Goal: Task Accomplishment & Management: Manage account settings

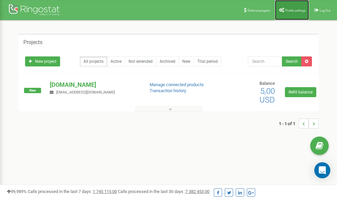
click at [294, 10] on span "Profile settings" at bounding box center [295, 11] width 20 height 4
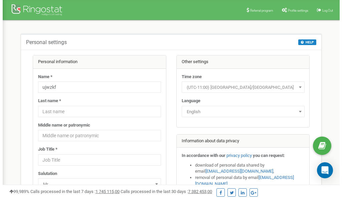
scroll to position [33, 0]
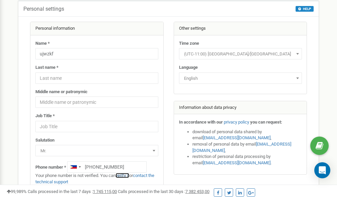
click at [124, 175] on link "verify it" at bounding box center [122, 175] width 14 height 5
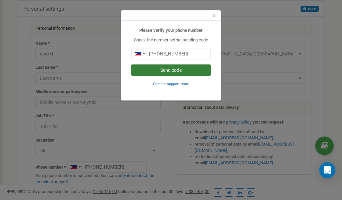
click at [159, 68] on button "Send code" at bounding box center [170, 69] width 79 height 11
